Goal: Information Seeking & Learning: Learn about a topic

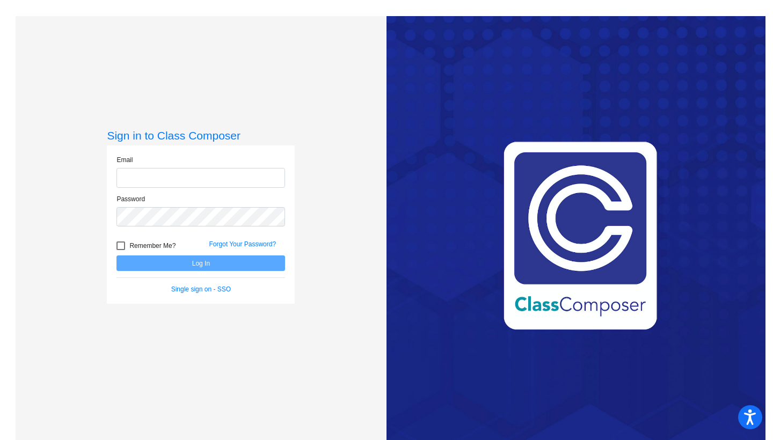
click at [187, 292] on form "Email Password Remember Me? Forgot Your Password? Log In Single sign on - SSO" at bounding box center [200, 224] width 169 height 139
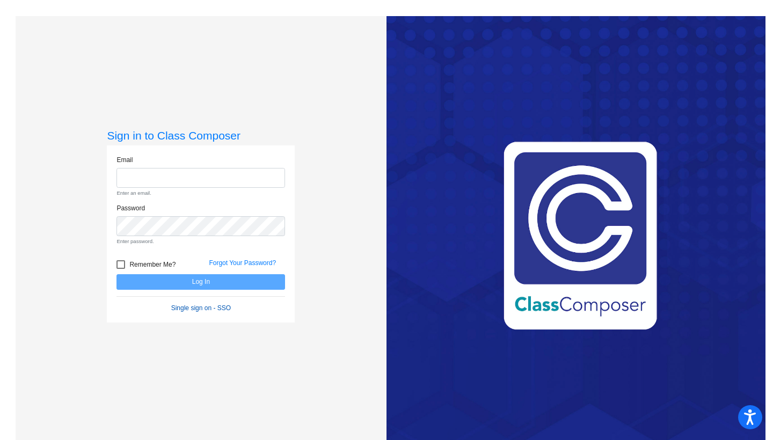
click at [193, 305] on link "Single sign on - SSO" at bounding box center [201, 308] width 60 height 8
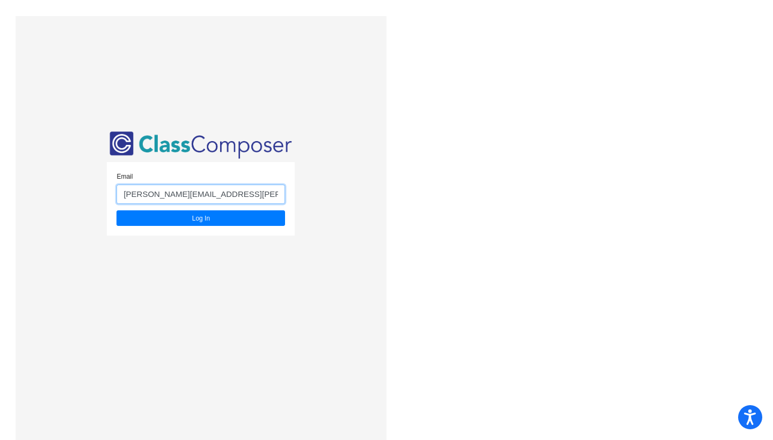
type input "[PERSON_NAME][EMAIL_ADDRESS][PERSON_NAME][DOMAIN_NAME]"
click at [199, 218] on button "Log In" at bounding box center [200, 218] width 169 height 16
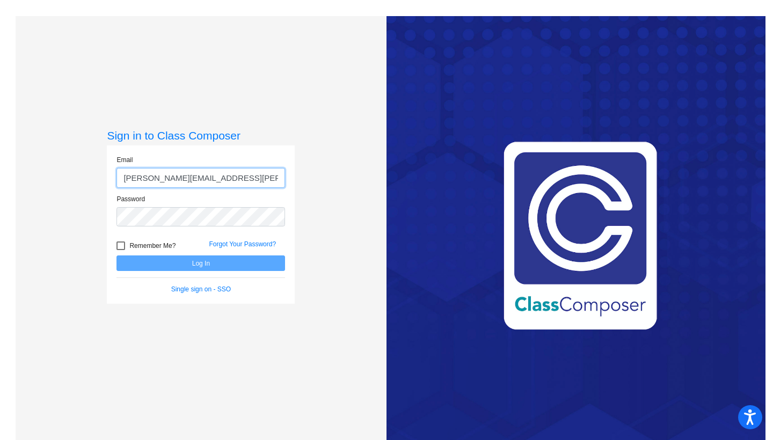
type input "[PERSON_NAME][EMAIL_ADDRESS][PERSON_NAME][DOMAIN_NAME]"
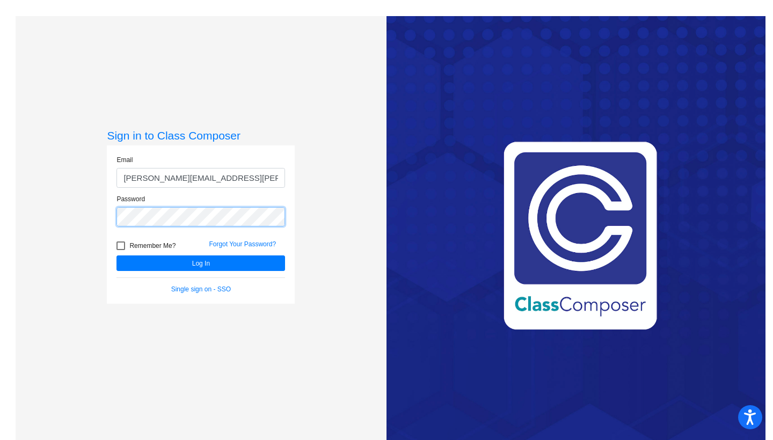
click at [199, 263] on button "Log In" at bounding box center [200, 264] width 169 height 16
click at [221, 242] on link "Forgot Your Password?" at bounding box center [242, 245] width 67 height 8
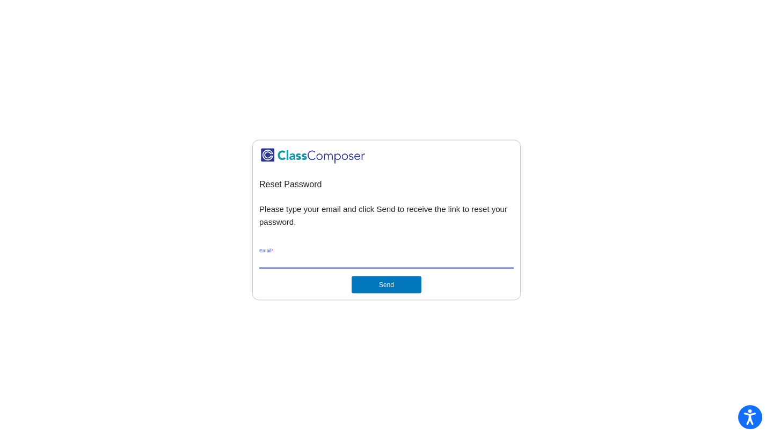
click at [279, 262] on input "Email *" at bounding box center [386, 261] width 254 height 10
type input "Emily.cohen@svusd.org"
click at [378, 289] on button "Send" at bounding box center [387, 284] width 70 height 17
click at [360, 263] on input "Emily.cohen@svusd.org" at bounding box center [386, 261] width 254 height 10
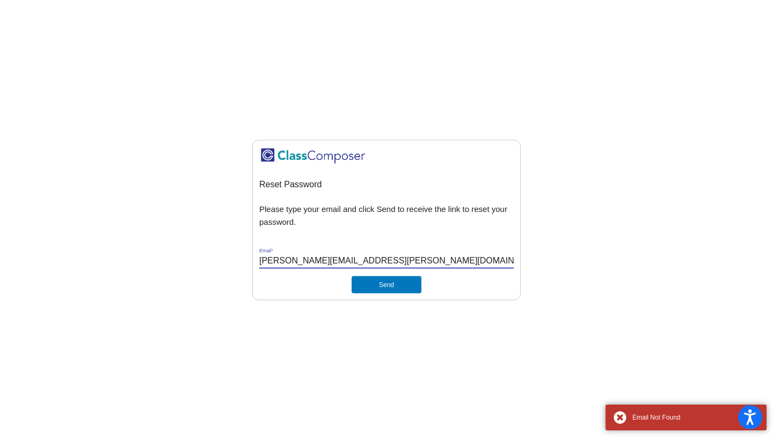
click at [360, 263] on input "Emily.cohen@svusd.org" at bounding box center [386, 261] width 254 height 10
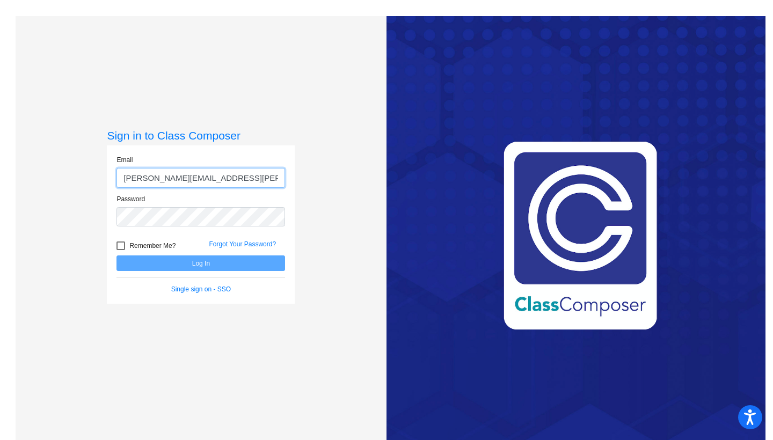
click at [218, 173] on input "emily.cohen@mysaddleback.org" at bounding box center [200, 178] width 169 height 20
type input "emily.cohen@mysaddleback.org"
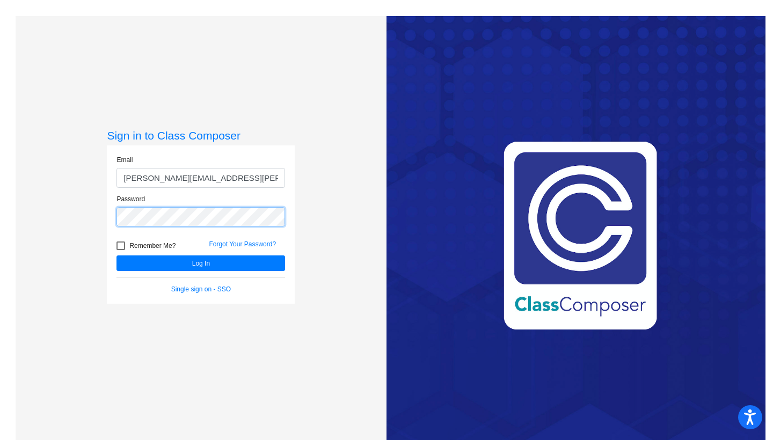
click at [199, 263] on button "Log In" at bounding box center [200, 264] width 169 height 16
click at [236, 243] on link "Forgot Your Password?" at bounding box center [242, 245] width 67 height 8
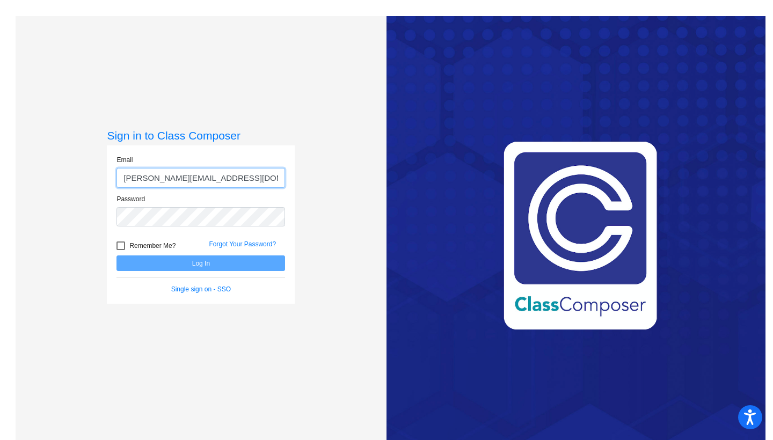
type input "cohene@mysaddleback.org"
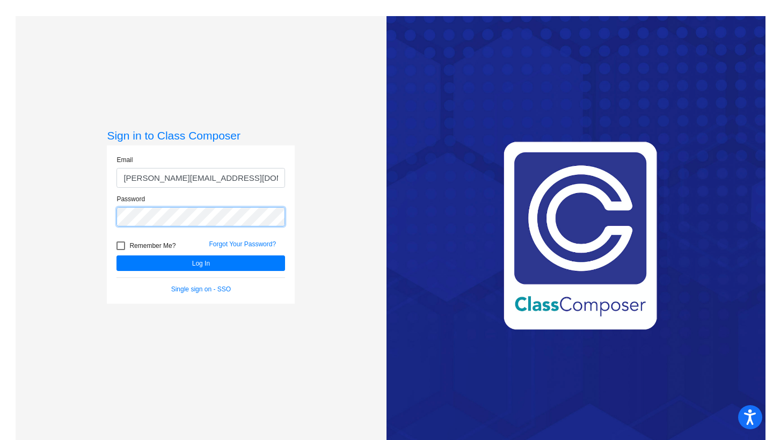
click at [199, 263] on button "Log In" at bounding box center [200, 264] width 169 height 16
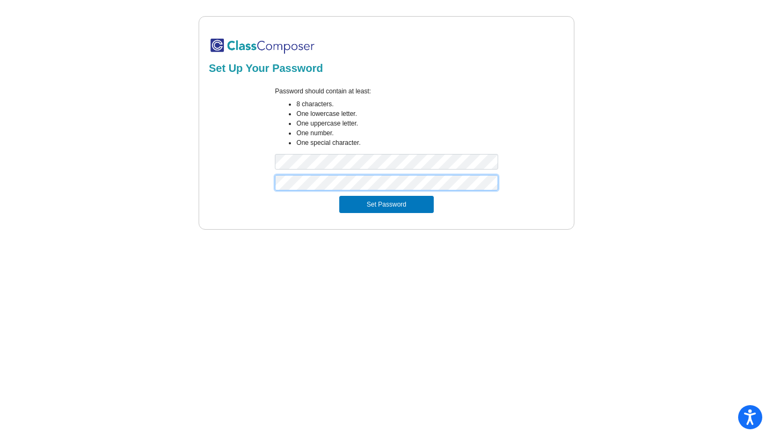
click at [386, 205] on button "Set Password" at bounding box center [386, 204] width 94 height 17
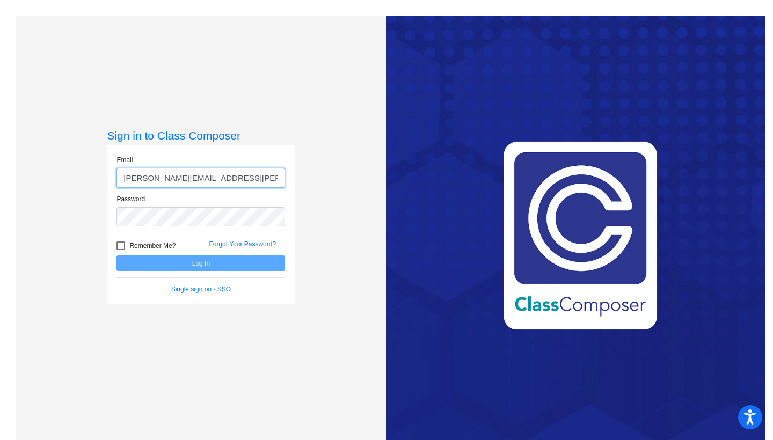
type input "[PERSON_NAME][EMAIL_ADDRESS][PERSON_NAME][DOMAIN_NAME]"
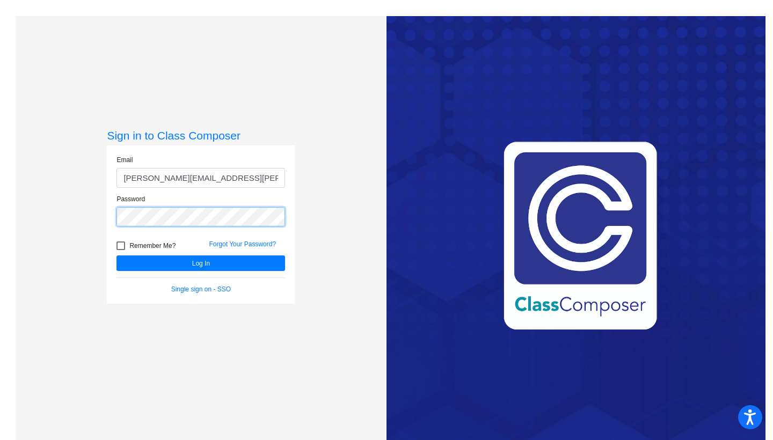
click at [199, 263] on button "Log In" at bounding box center [200, 264] width 169 height 16
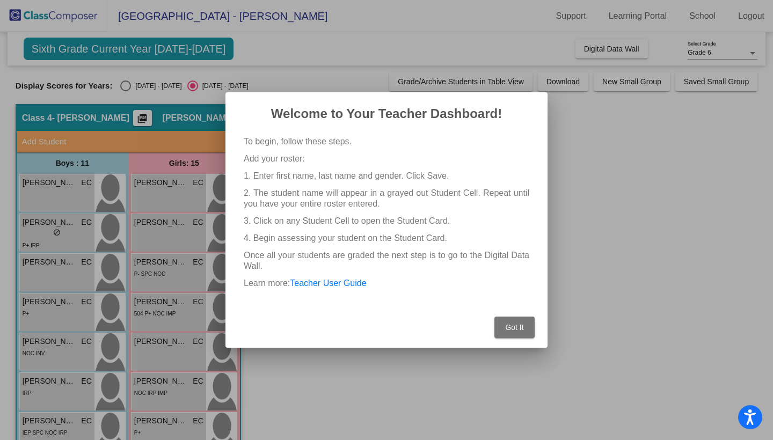
click at [509, 332] on button "Got It" at bounding box center [514, 327] width 40 height 21
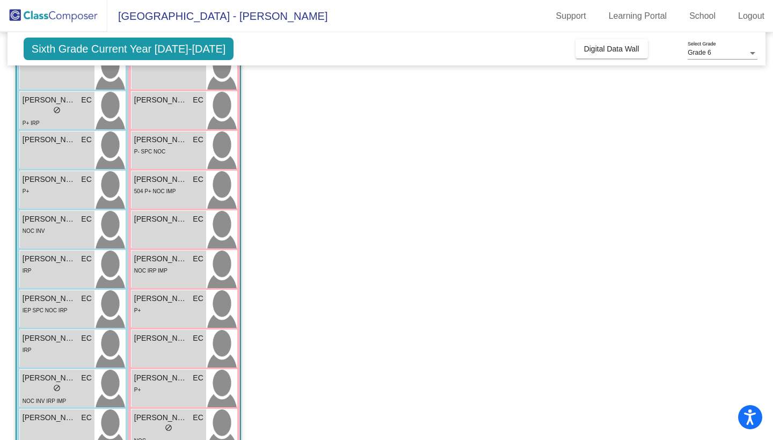
scroll to position [130, 0]
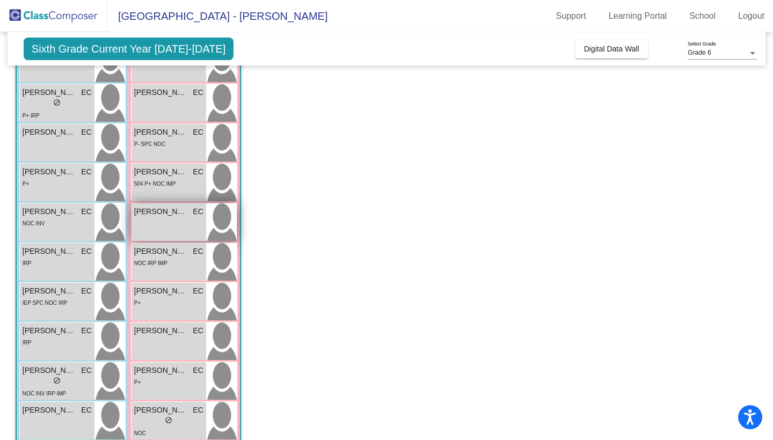
click at [184, 220] on div "[PERSON_NAME] EC lock do_not_disturb_alt" at bounding box center [169, 222] width 75 height 38
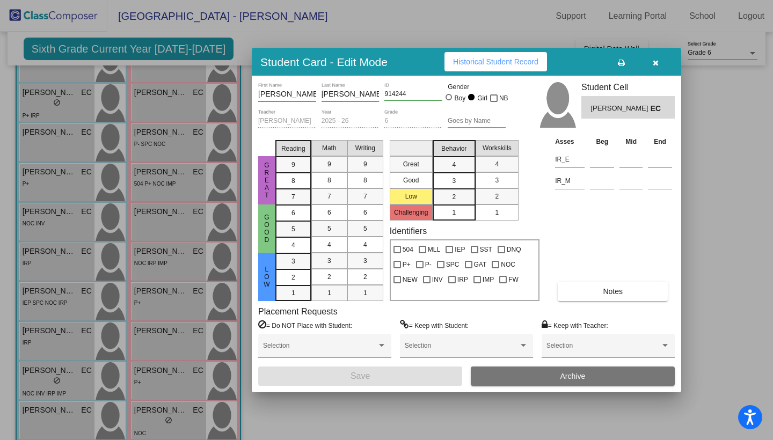
scroll to position [0, 0]
click at [722, 187] on div at bounding box center [386, 220] width 773 height 440
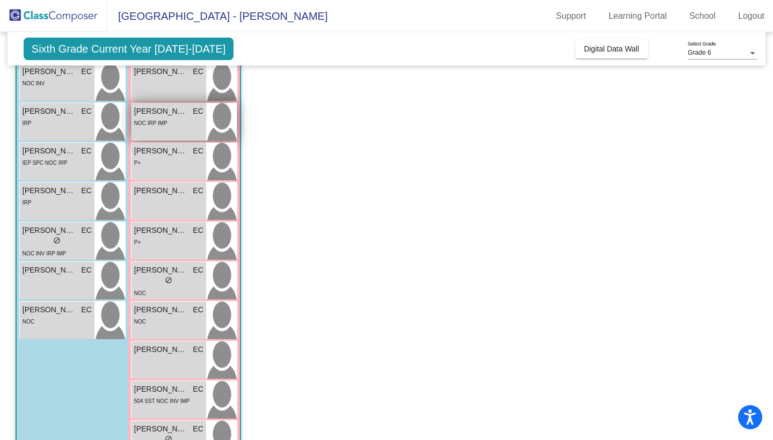
scroll to position [334, 0]
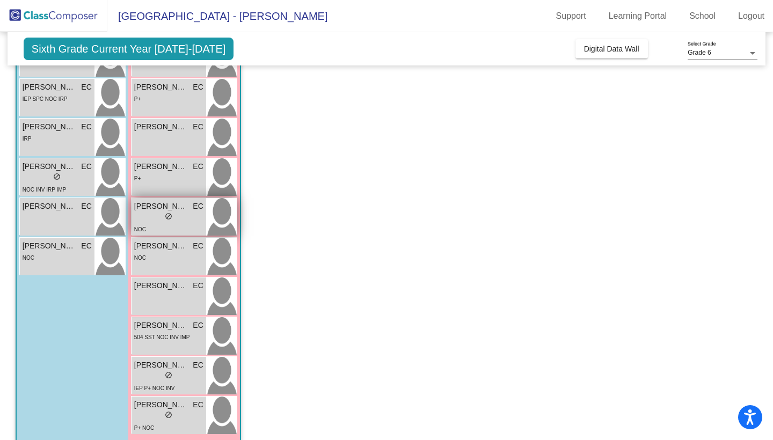
click at [185, 205] on span "[PERSON_NAME] [PERSON_NAME]" at bounding box center [161, 206] width 54 height 11
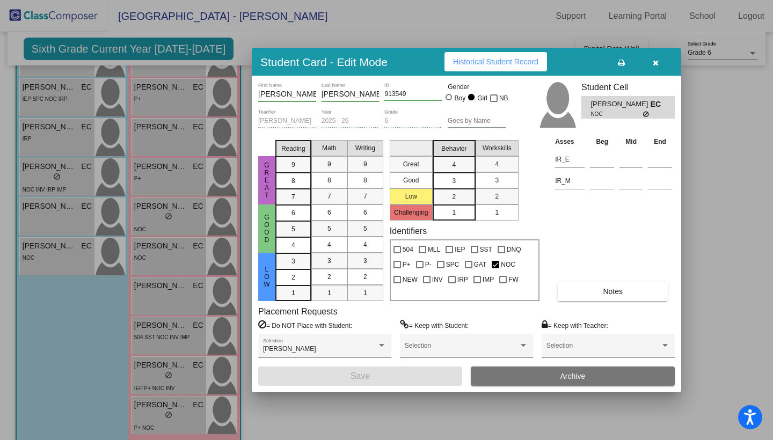
click at [718, 216] on div at bounding box center [386, 220] width 773 height 440
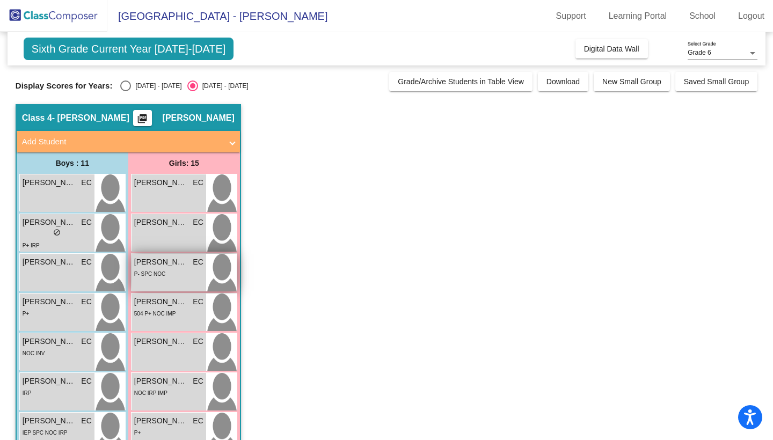
scroll to position [0, 0]
click at [318, 181] on app-classroom "Class 4 - [PERSON_NAME] picture_as_pdf [PERSON_NAME] Add Student First Name Las…" at bounding box center [387, 445] width 742 height 683
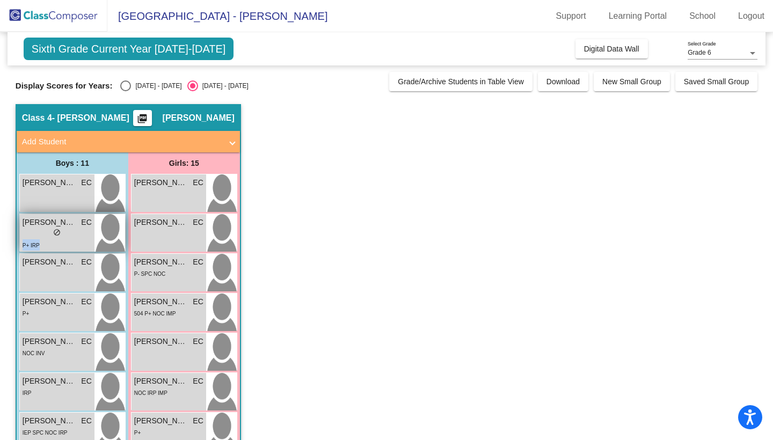
click at [62, 239] on div "[PERSON_NAME] EC lock do_not_disturb_alt P+ IRP" at bounding box center [57, 233] width 75 height 38
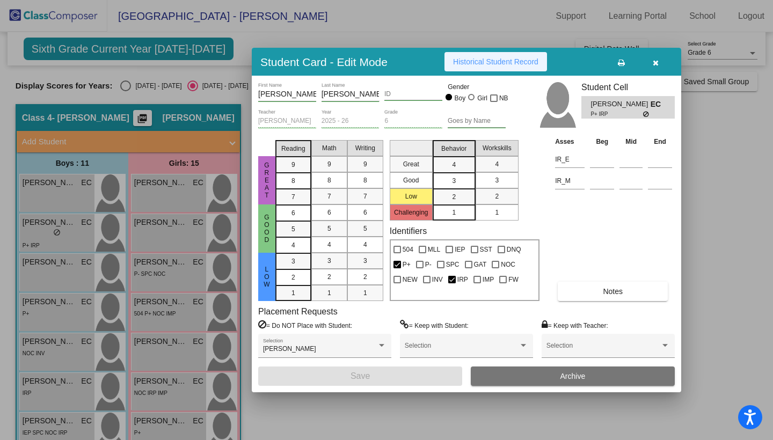
click at [518, 67] on button "Historical Student Record" at bounding box center [496, 61] width 103 height 19
click at [654, 62] on icon "button" at bounding box center [656, 63] width 6 height 8
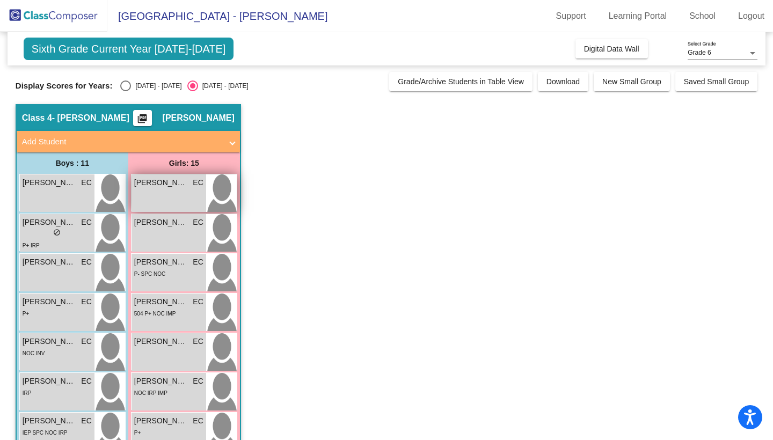
click at [190, 195] on div "[PERSON_NAME] EC lock do_not_disturb_alt" at bounding box center [169, 193] width 75 height 38
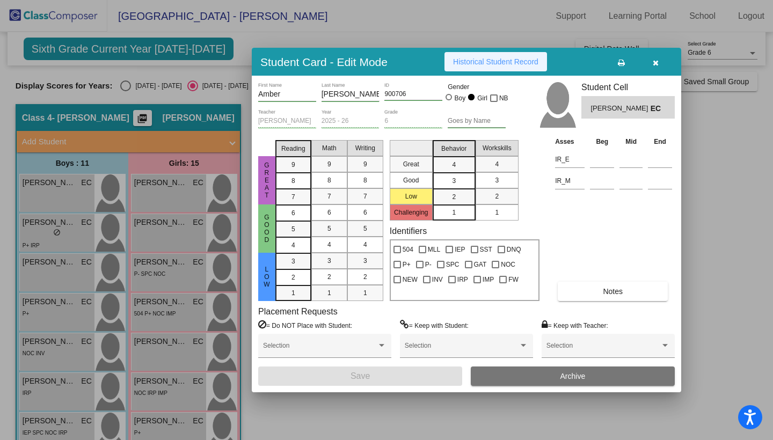
click at [538, 65] on span "Historical Student Record" at bounding box center [495, 61] width 85 height 9
click at [511, 60] on span "Historical Student Record" at bounding box center [495, 61] width 85 height 9
click at [655, 63] on icon "button" at bounding box center [656, 63] width 6 height 8
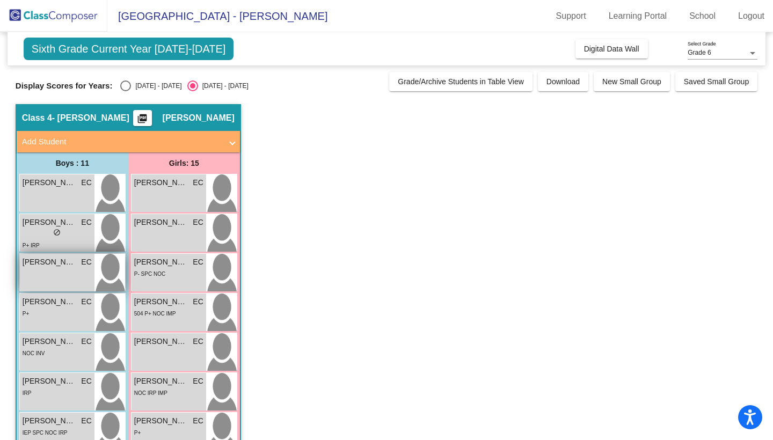
click at [77, 283] on div "[PERSON_NAME] lock do_not_disturb_alt" at bounding box center [57, 273] width 75 height 38
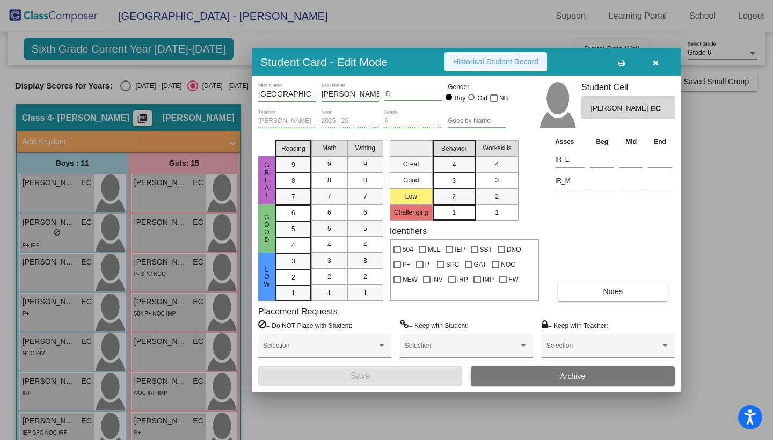
click at [508, 60] on span "Historical Student Record" at bounding box center [495, 61] width 85 height 9
click at [657, 69] on button "button" at bounding box center [655, 61] width 34 height 19
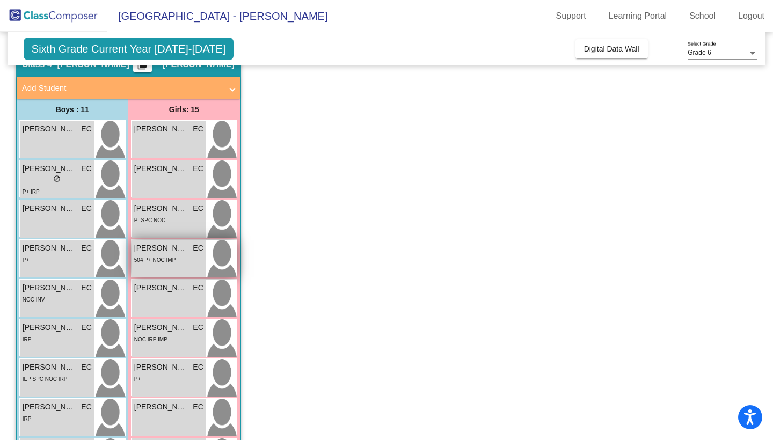
scroll to position [65, 0]
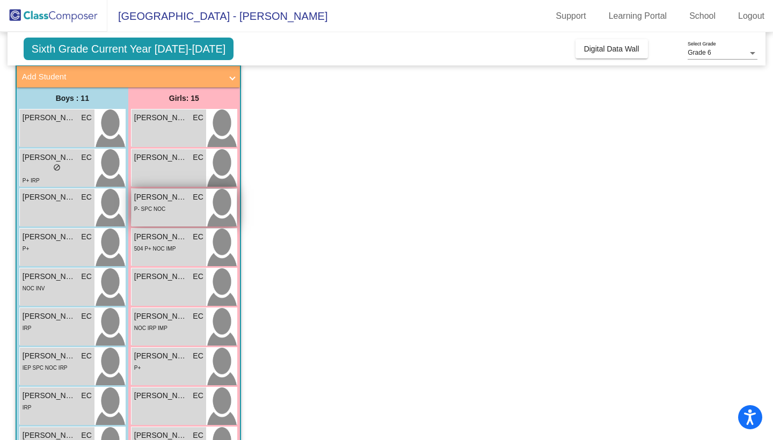
click at [185, 212] on div "P- SPC NOC" at bounding box center [168, 208] width 69 height 11
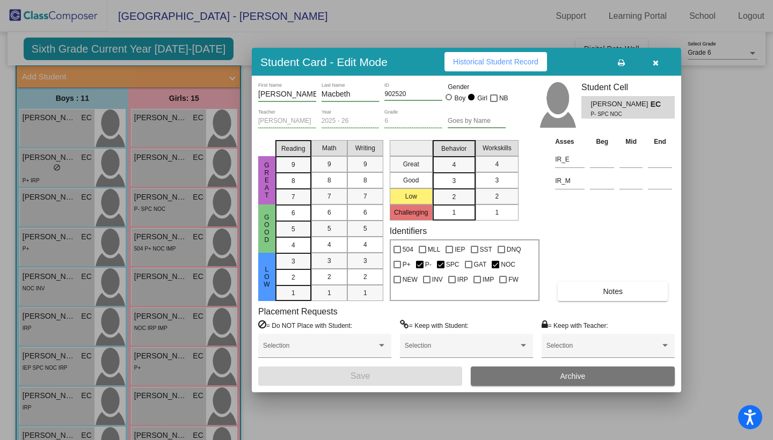
click at [523, 59] on span "Historical Student Record" at bounding box center [495, 61] width 85 height 9
click at [651, 67] on button "button" at bounding box center [655, 61] width 34 height 19
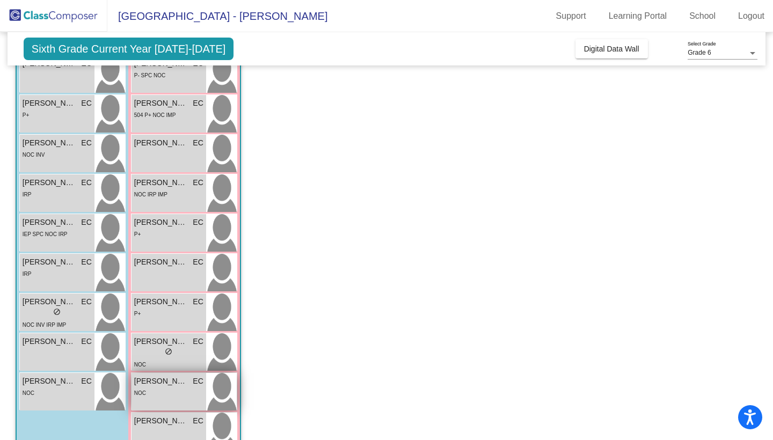
scroll to position [213, 0]
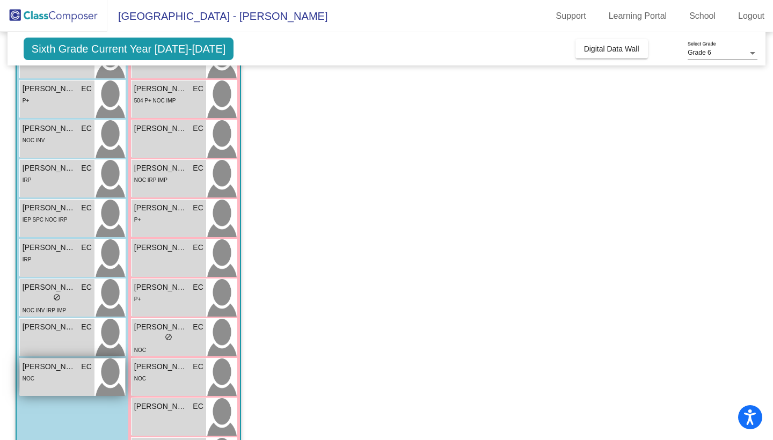
click at [67, 376] on div "NOC" at bounding box center [57, 378] width 69 height 11
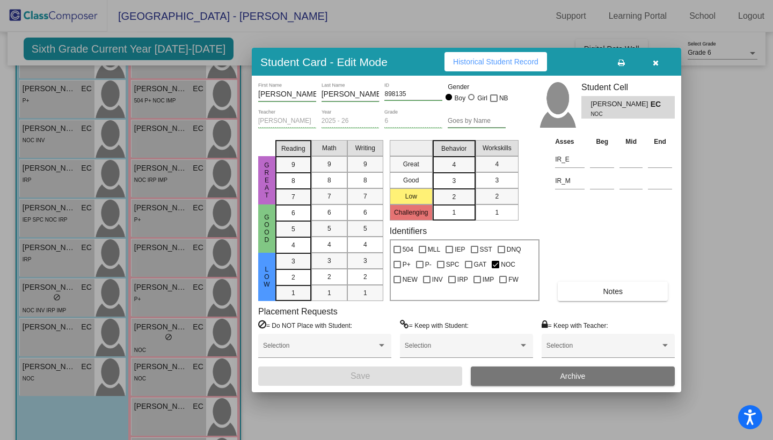
click at [477, 59] on span "Historical Student Record" at bounding box center [495, 61] width 85 height 9
